Goal: Task Accomplishment & Management: Use online tool/utility

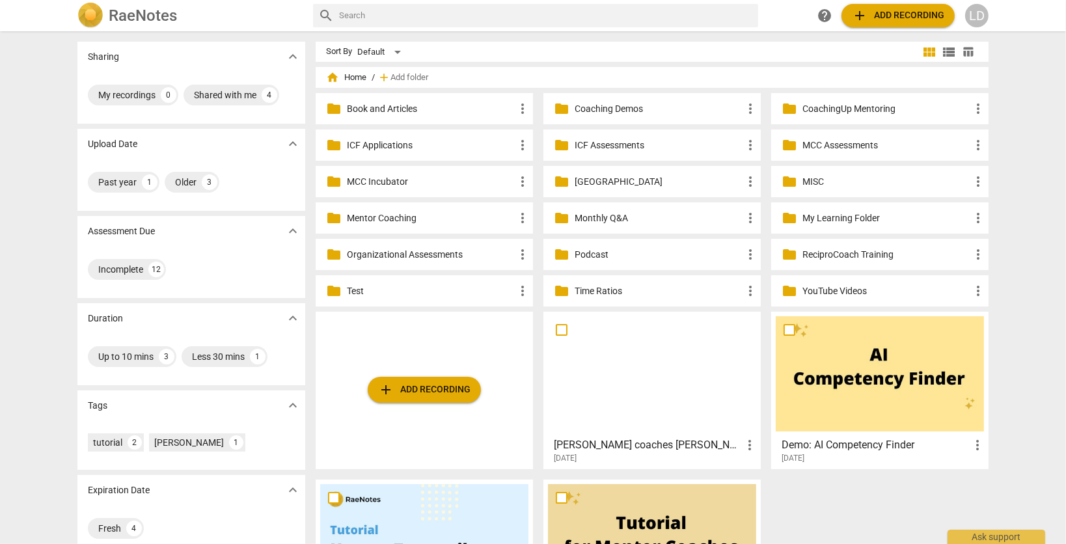
scroll to position [103, 0]
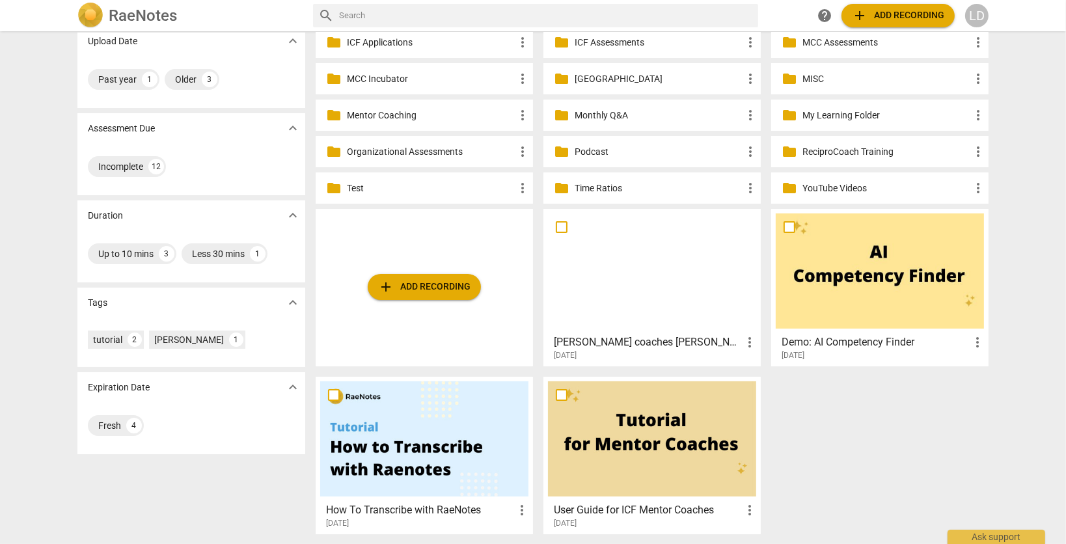
click at [747, 335] on span "more_vert" at bounding box center [750, 343] width 16 height 16
click at [751, 338] on li "Move" at bounding box center [764, 337] width 49 height 31
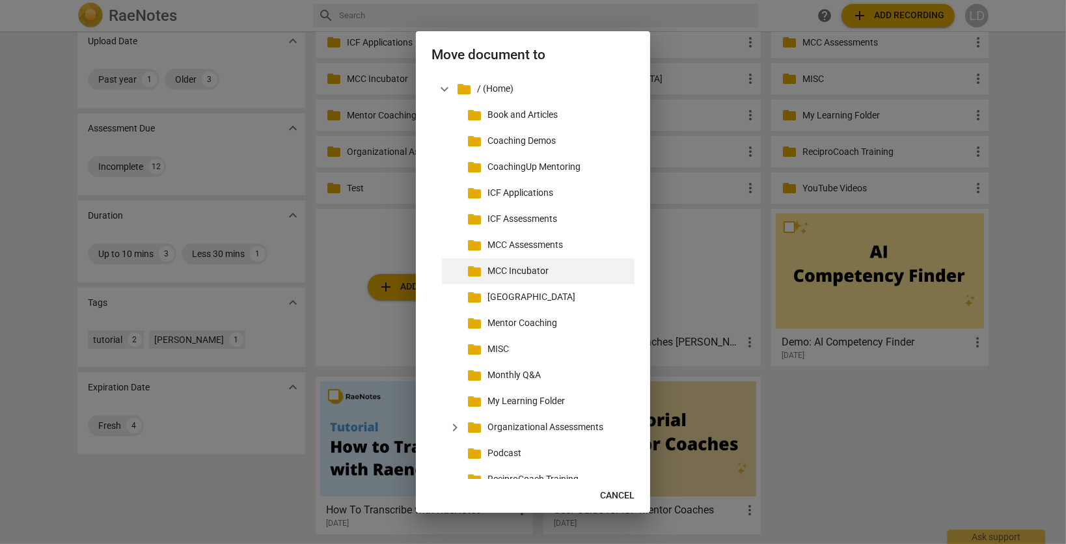
click at [484, 278] on div "folder MCC Incubator" at bounding box center [538, 271] width 193 height 26
click at [461, 282] on div "folder MCC Incubator" at bounding box center [538, 271] width 193 height 26
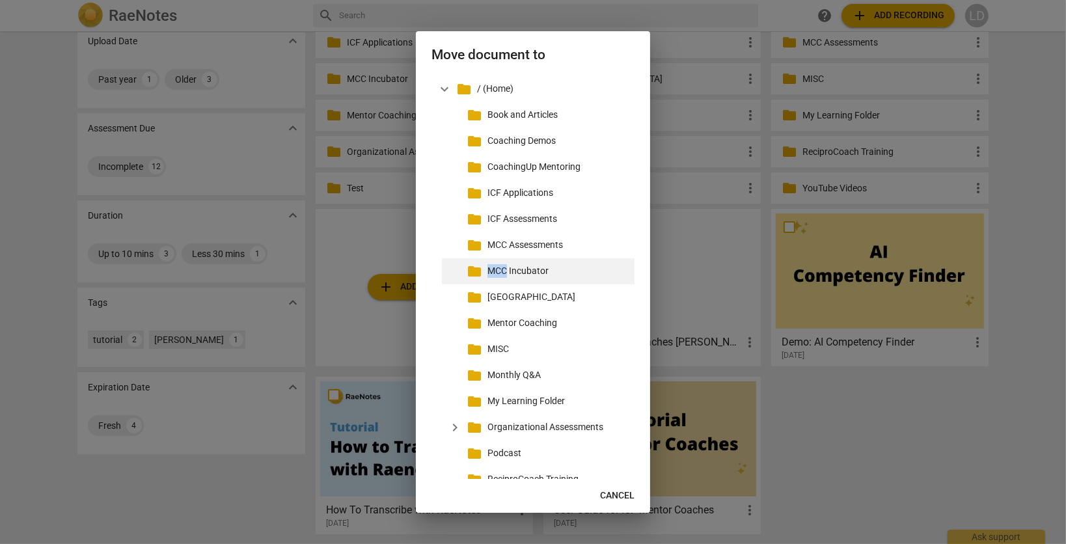
click at [461, 282] on div "folder MCC Incubator" at bounding box center [538, 271] width 193 height 26
click at [471, 278] on span "folder" at bounding box center [475, 272] width 16 height 16
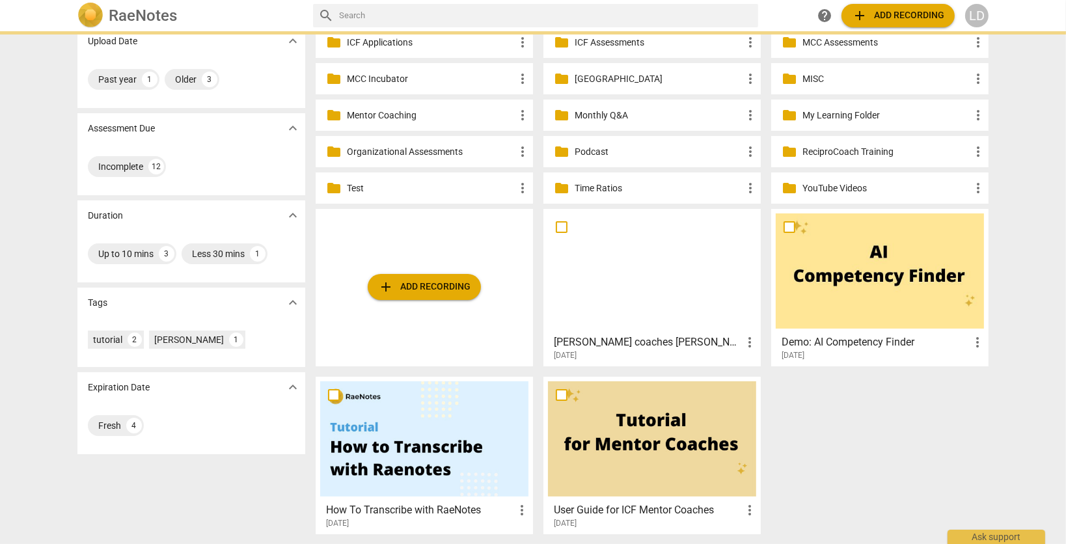
click at [471, 278] on span "folder" at bounding box center [475, 272] width 16 height 16
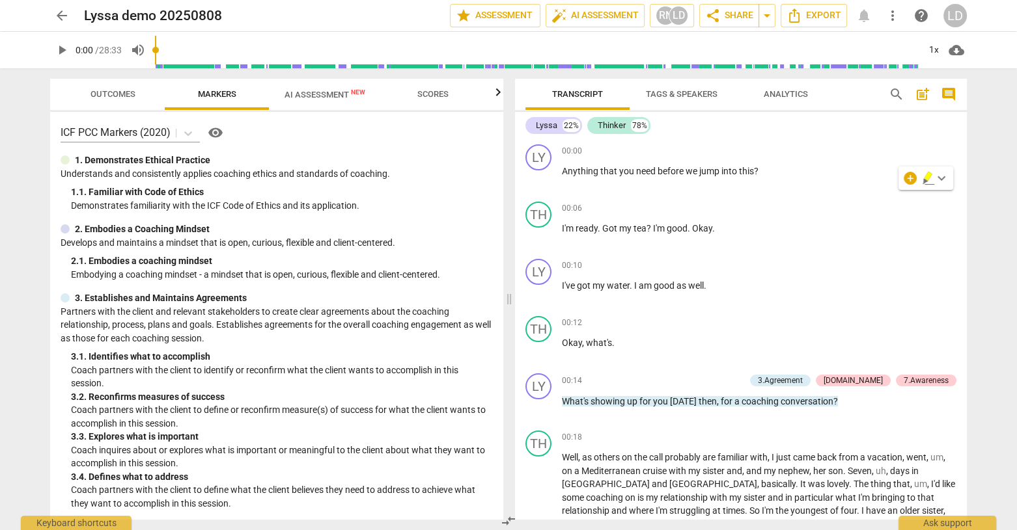
scroll to position [481, 0]
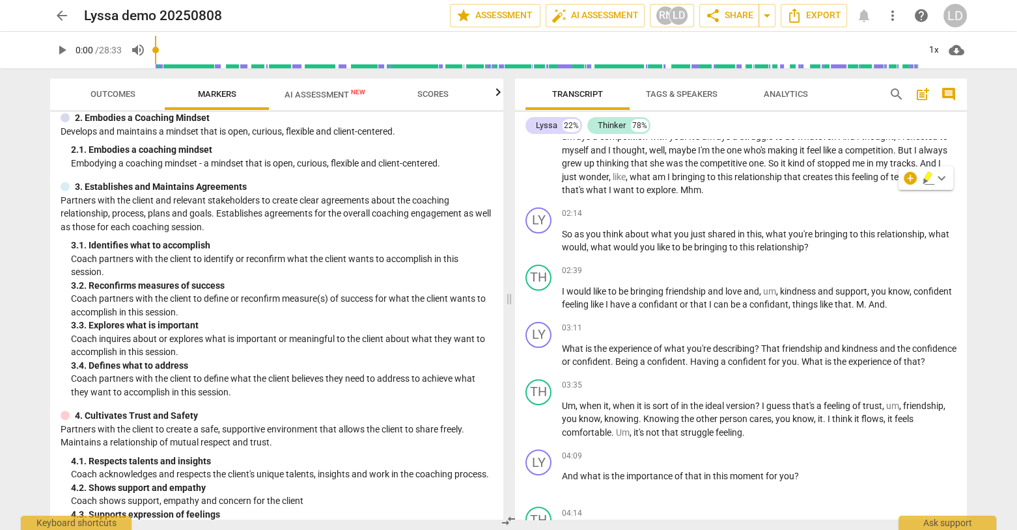
click at [749, 169] on span "competitive" at bounding box center [724, 163] width 49 height 10
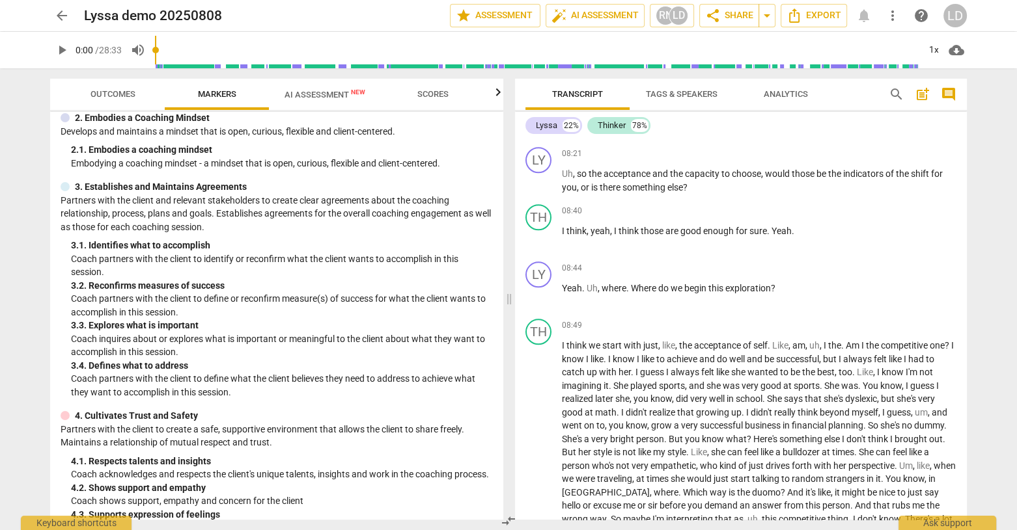
scroll to position [1395, 0]
